Goal: Information Seeking & Learning: Learn about a topic

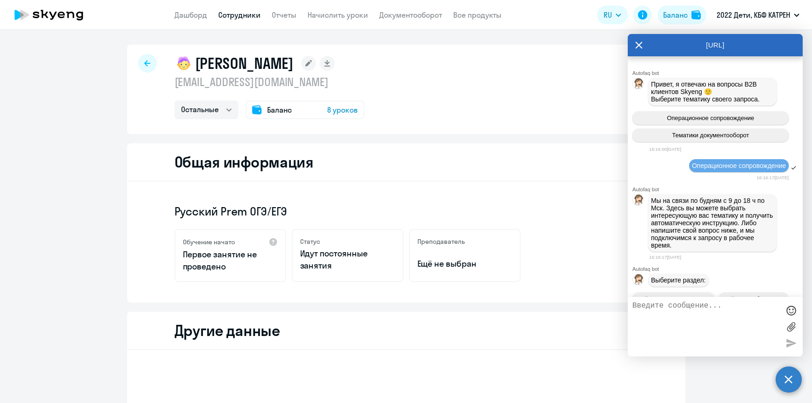
click at [197, 12] on link "Дашборд" at bounding box center [190, 14] width 33 height 9
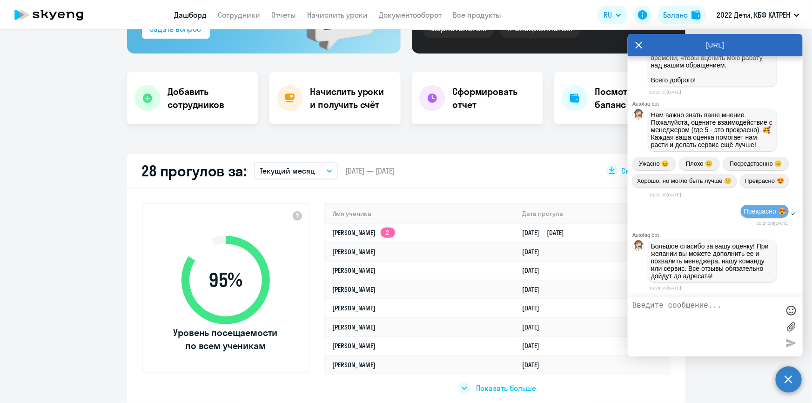
scroll to position [41869, 0]
select select "30"
drag, startPoint x: 326, startPoint y: 226, endPoint x: 616, endPoint y: 234, distance: 290.0
click at [616, 234] on tr "Александр Владимирович Васильев 2 04.10.2025 02.10.2025" at bounding box center [497, 232] width 344 height 19
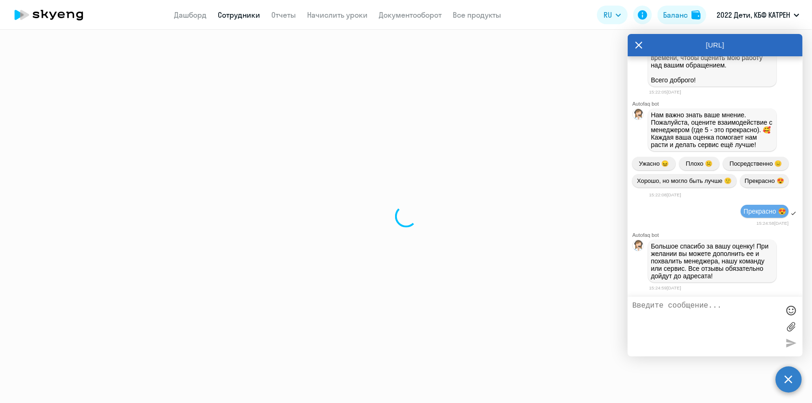
select select "english"
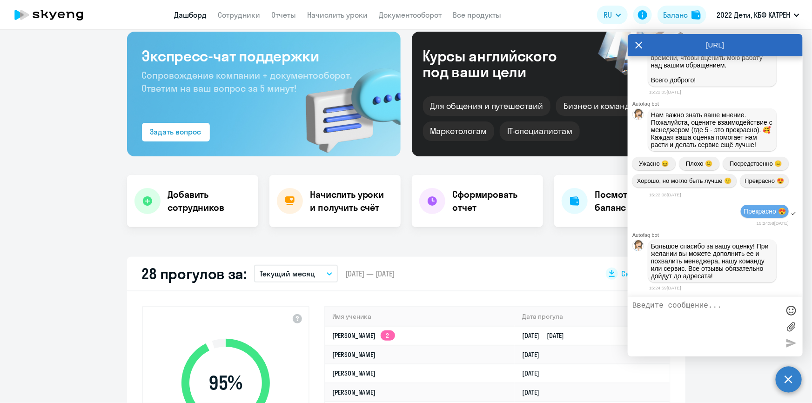
scroll to position [127, 0]
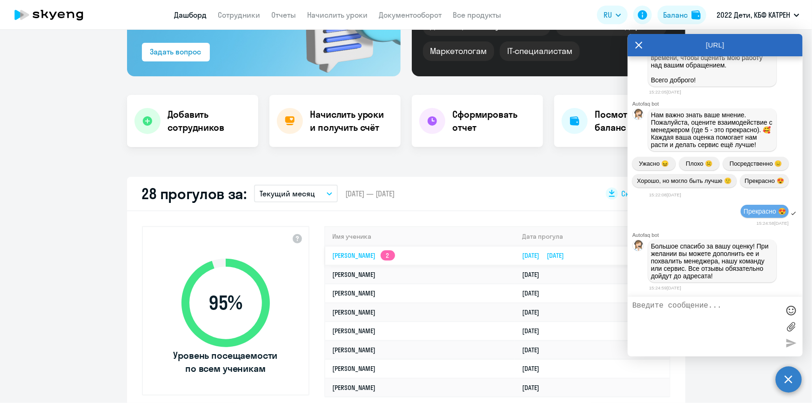
drag, startPoint x: 323, startPoint y: 232, endPoint x: 616, endPoint y: 253, distance: 293.4
click at [616, 253] on table "Имя ученика Дата прогула Александр Владимирович Васильев 2 04.10.2025 02.10.202…" at bounding box center [497, 311] width 344 height 169
select select "30"
copy table "Имя ученика Дата прогула Александр Владимирович Васильев 2 04.10.2025 02.10.2025"
click at [474, 295] on td "[PERSON_NAME]" at bounding box center [420, 293] width 190 height 19
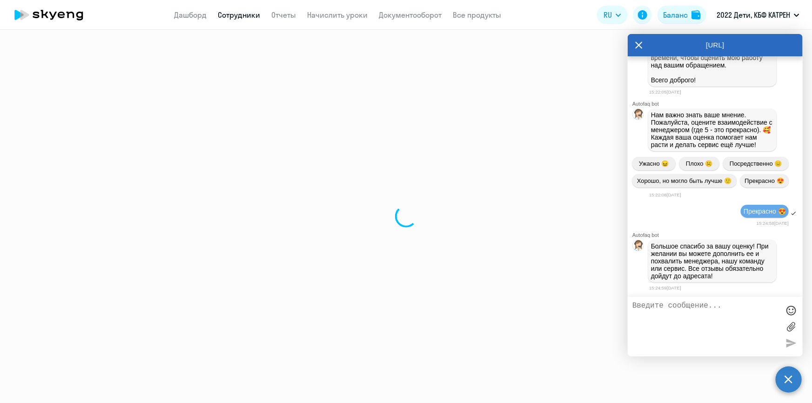
select select "math"
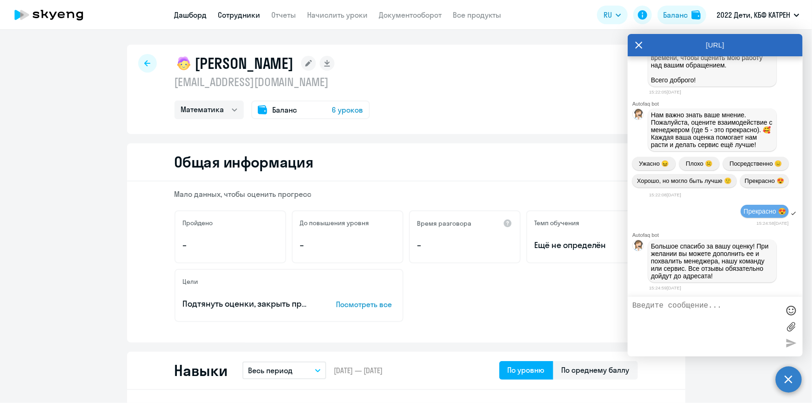
click at [193, 10] on link "Дашборд" at bounding box center [190, 14] width 33 height 9
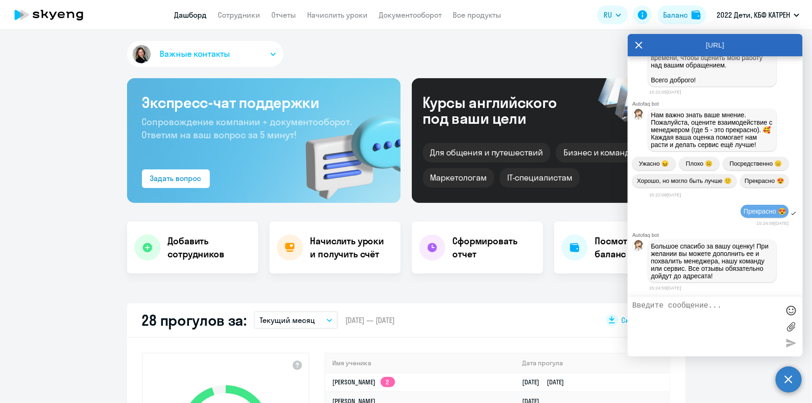
select select "30"
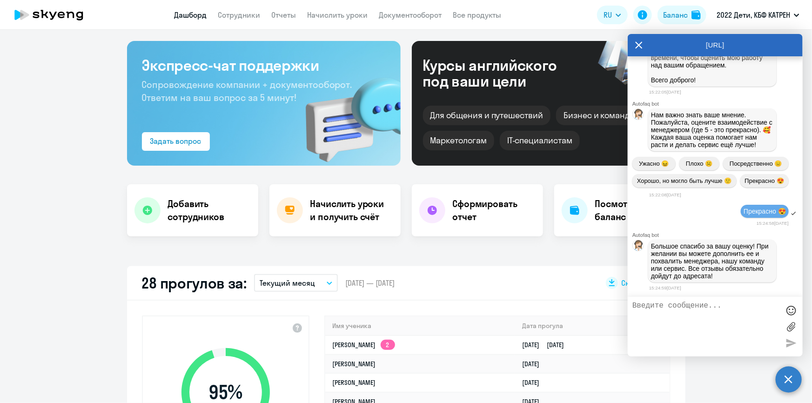
scroll to position [169, 0]
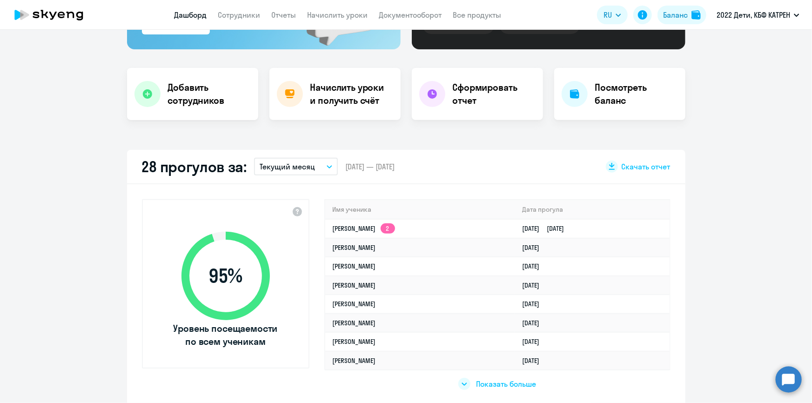
scroll to position [169, 0]
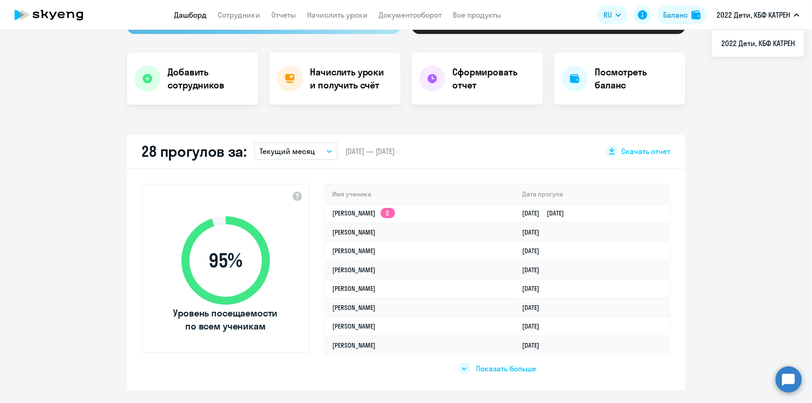
select select "30"
